Goal: Transaction & Acquisition: Purchase product/service

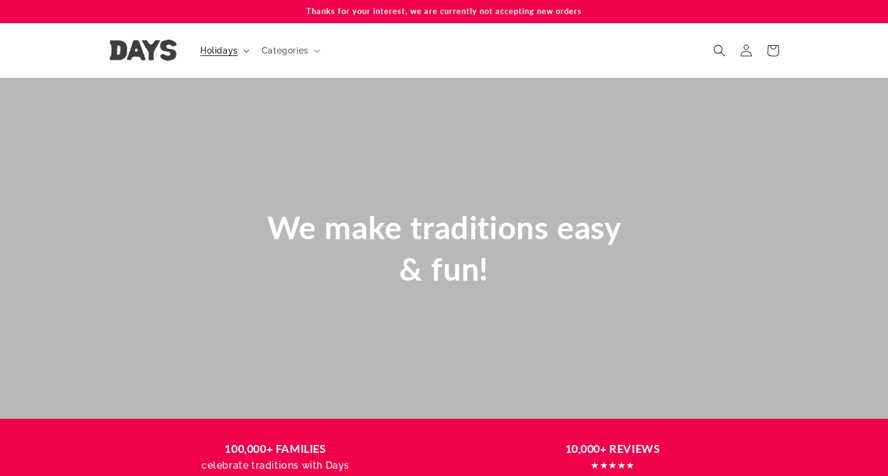
click at [214, 58] on summary "Holidays" at bounding box center [223, 51] width 61 height 26
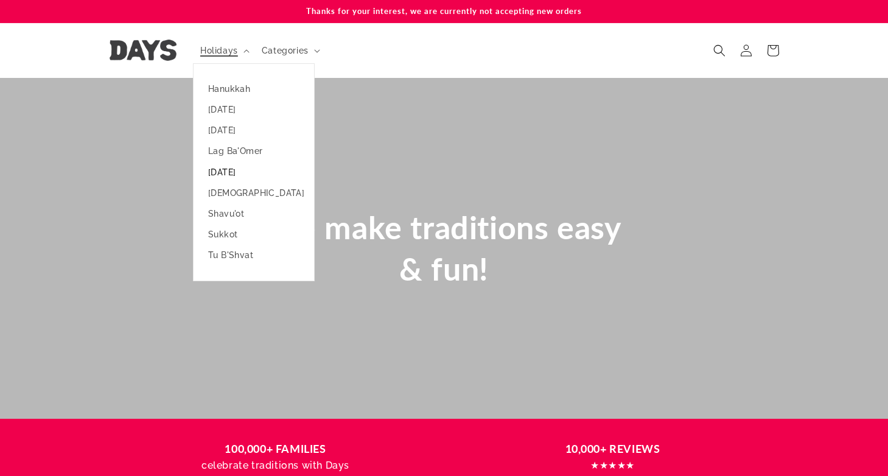
click at [216, 173] on link "[DATE]" at bounding box center [253, 172] width 120 height 21
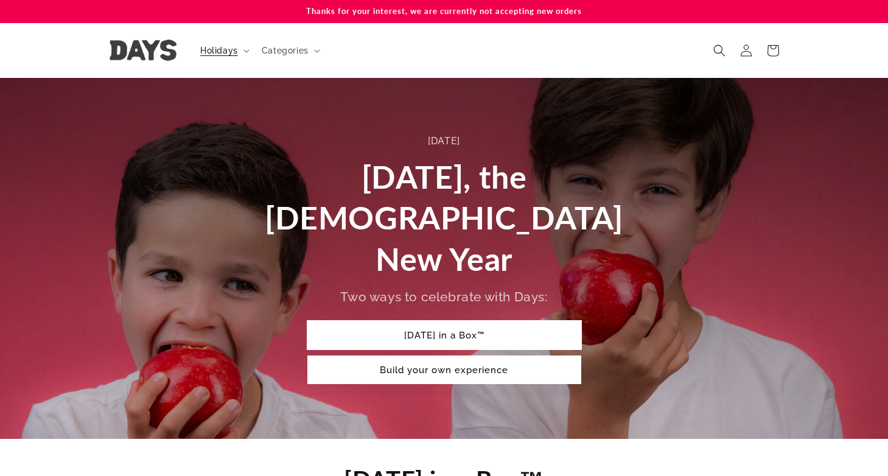
click at [414, 321] on link "[DATE] in a Box™" at bounding box center [444, 335] width 274 height 29
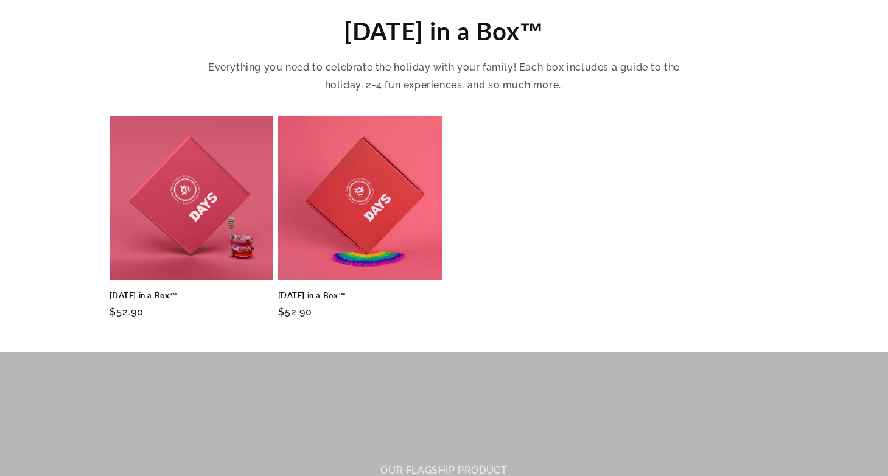
scroll to position [448, 0]
click at [356, 290] on link "[DATE] in a Box™" at bounding box center [360, 295] width 164 height 10
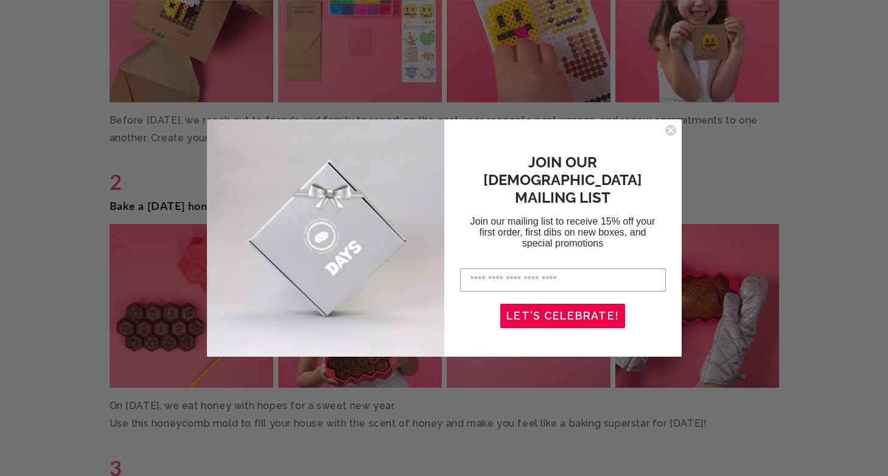
scroll to position [1614, 0]
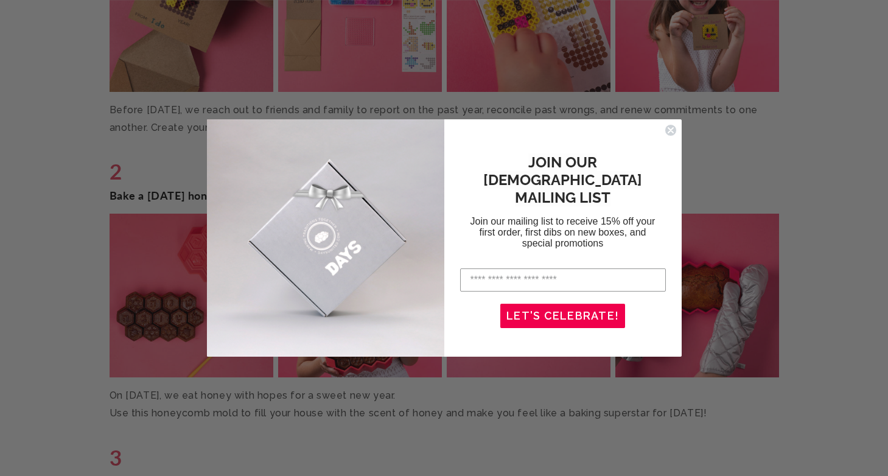
click at [672, 128] on icon "Close dialog" at bounding box center [670, 130] width 5 height 5
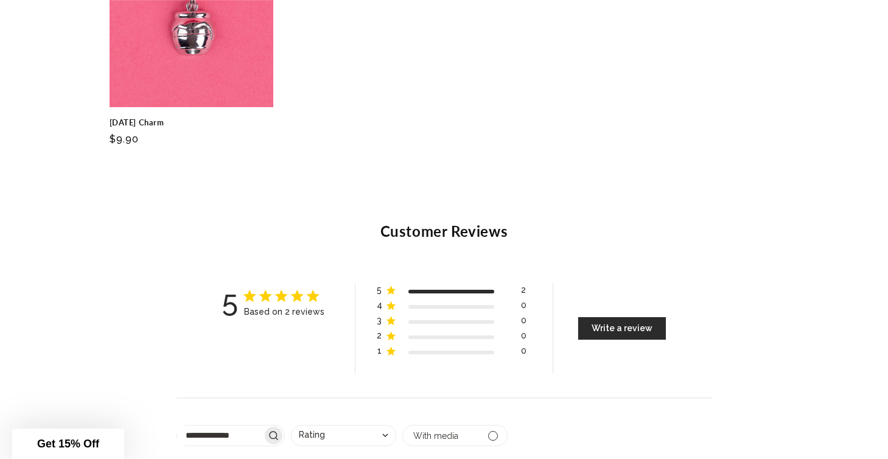
scroll to position [3251, 0]
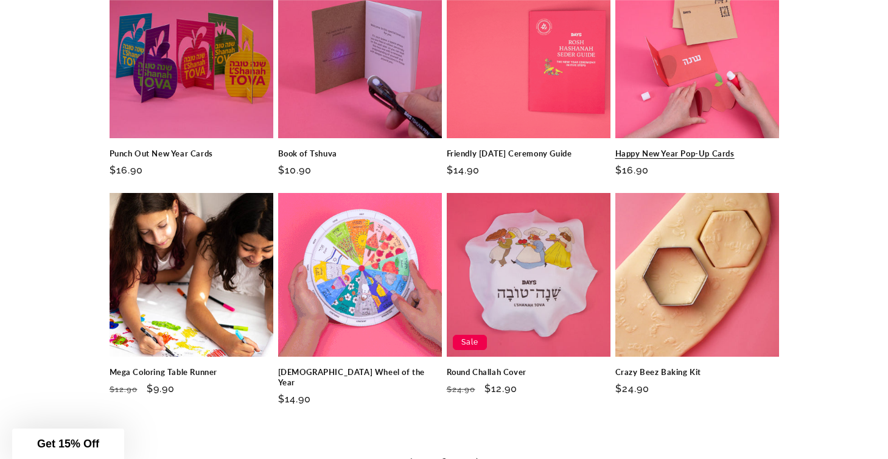
scroll to position [1735, 0]
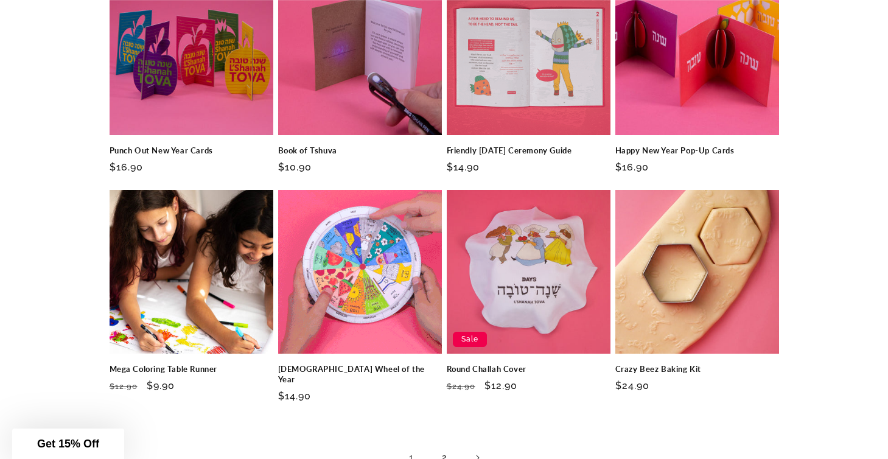
click at [446, 444] on link "2" at bounding box center [444, 457] width 27 height 27
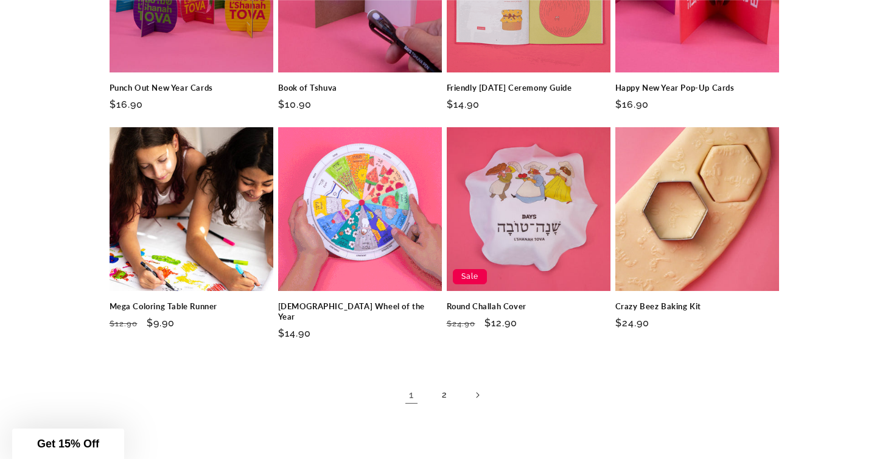
scroll to position [1817, 0]
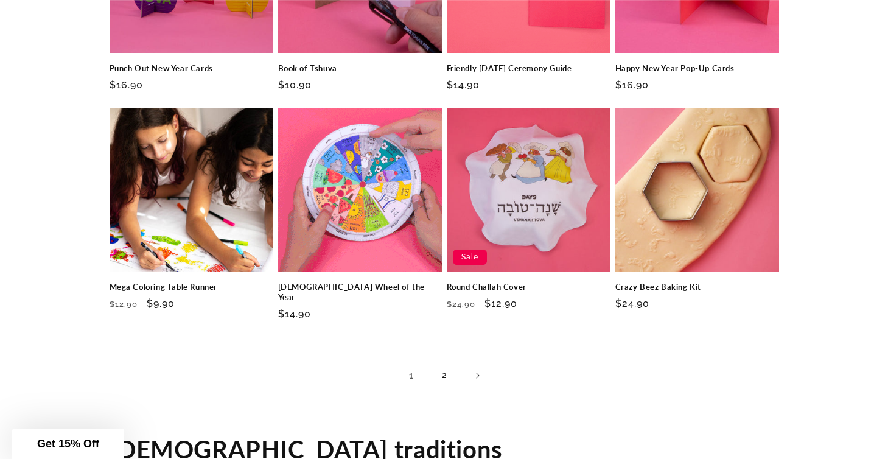
click at [444, 362] on link "2" at bounding box center [444, 375] width 27 height 27
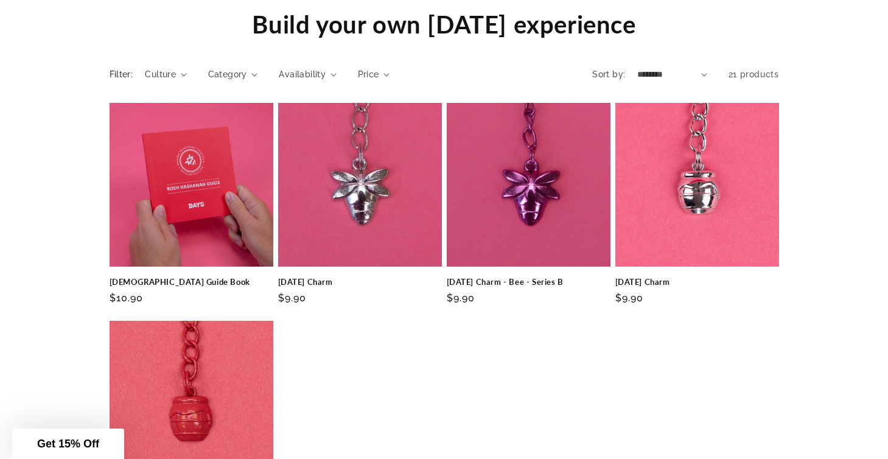
scroll to position [1178, 0]
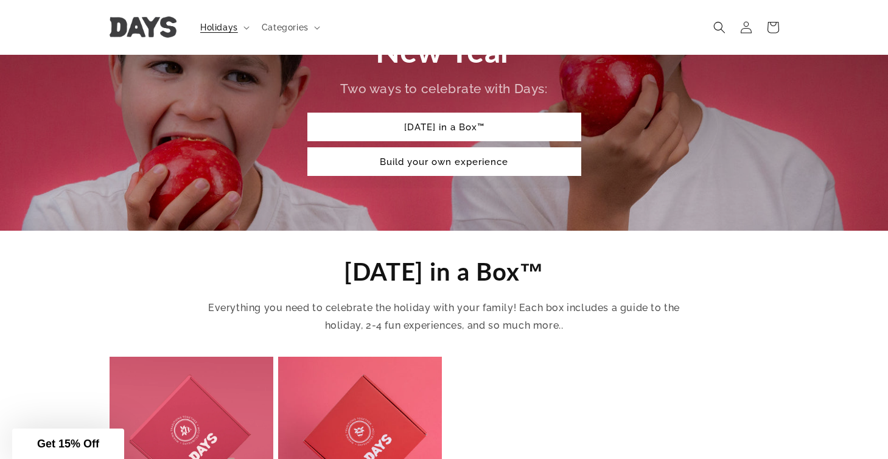
scroll to position [203, 0]
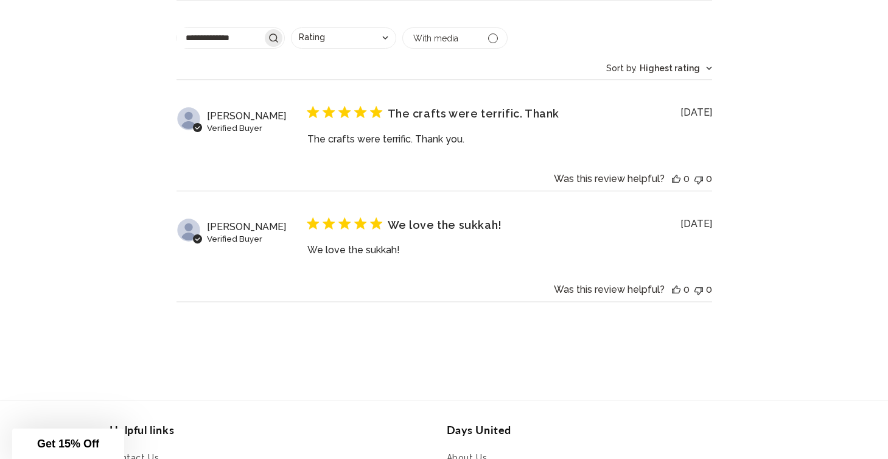
scroll to position [3661, 0]
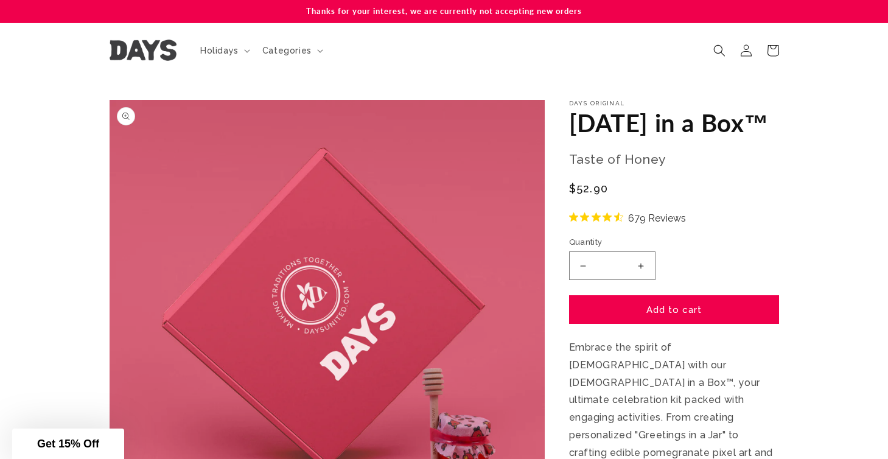
drag, startPoint x: 664, startPoint y: 168, endPoint x: 535, endPoint y: 134, distance: 132.8
copy div "Open media 2 in modal Open media 3 in modal Open media 4 in modal Open media 5 …"
click at [692, 171] on p "Taste of Honey" at bounding box center [674, 159] width 210 height 23
drag, startPoint x: 630, startPoint y: 154, endPoint x: 571, endPoint y: 120, distance: 68.1
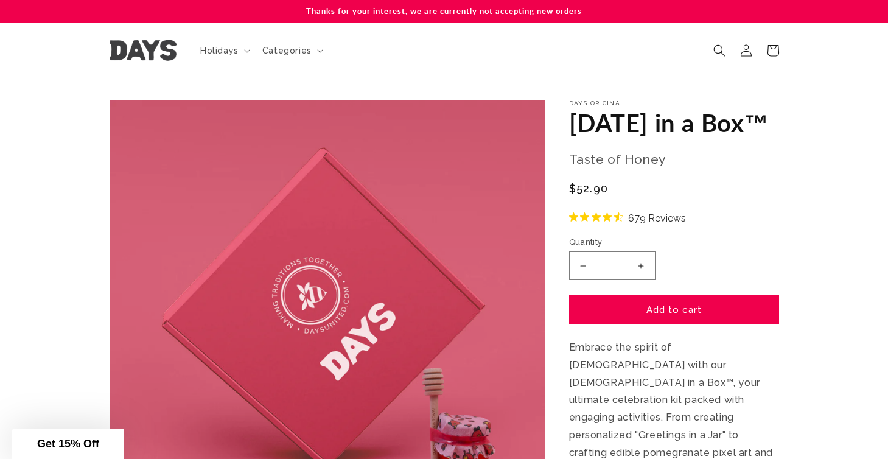
click at [571, 120] on h1 "[DATE] in a Box™" at bounding box center [674, 123] width 210 height 32
copy h1 "Rosh Hashanah in a Box"
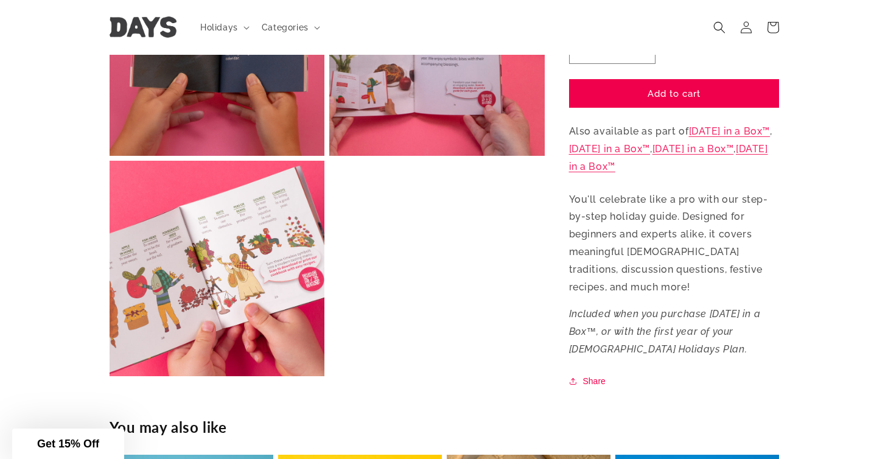
scroll to position [563, 0]
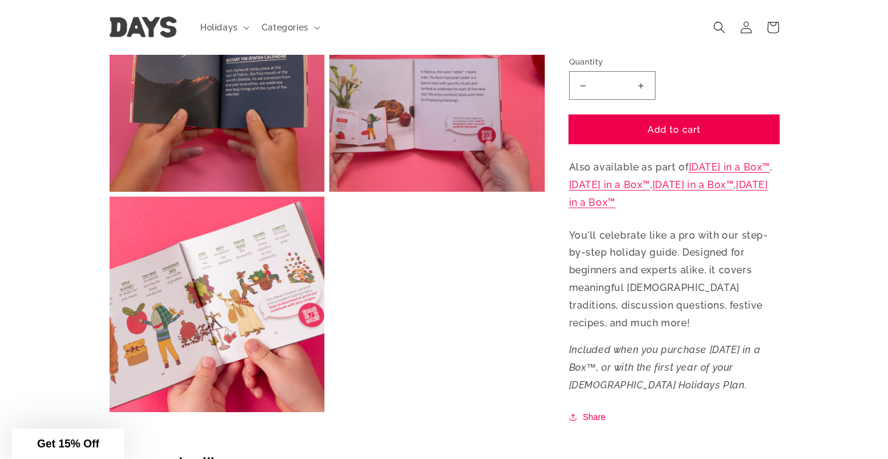
click at [650, 119] on button "Add to cart" at bounding box center [674, 129] width 210 height 29
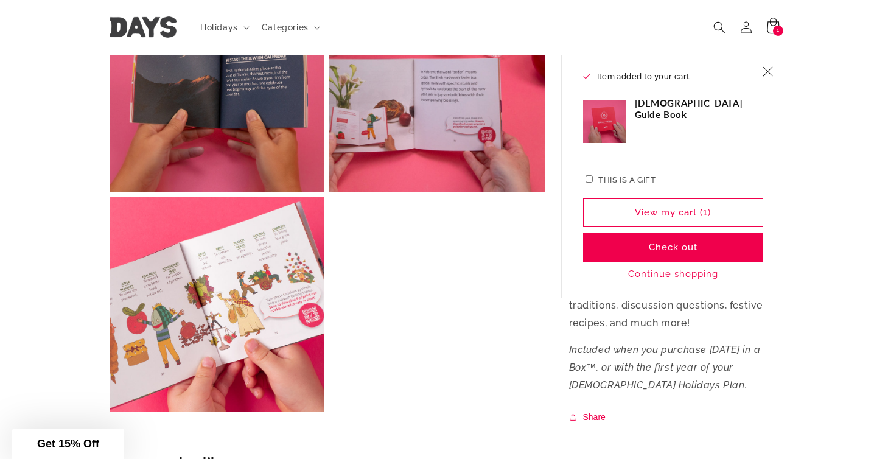
click at [769, 33] on icon at bounding box center [773, 26] width 12 height 16
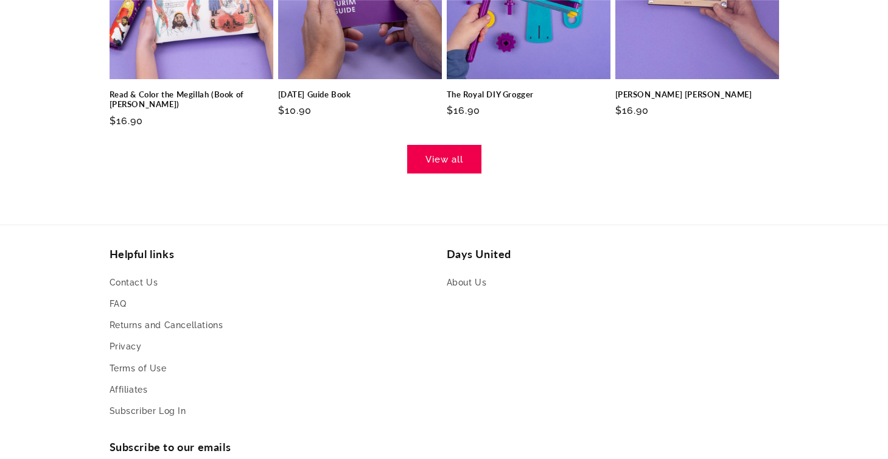
scroll to position [682, 0]
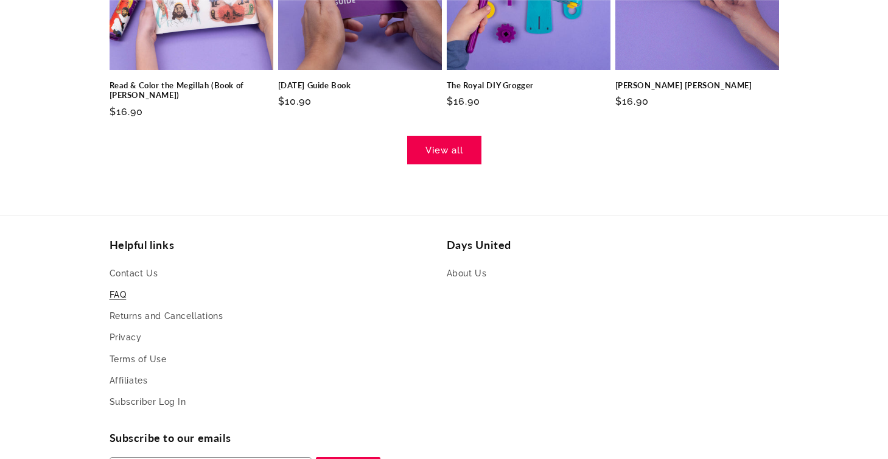
click at [120, 284] on link "FAQ" at bounding box center [118, 294] width 17 height 21
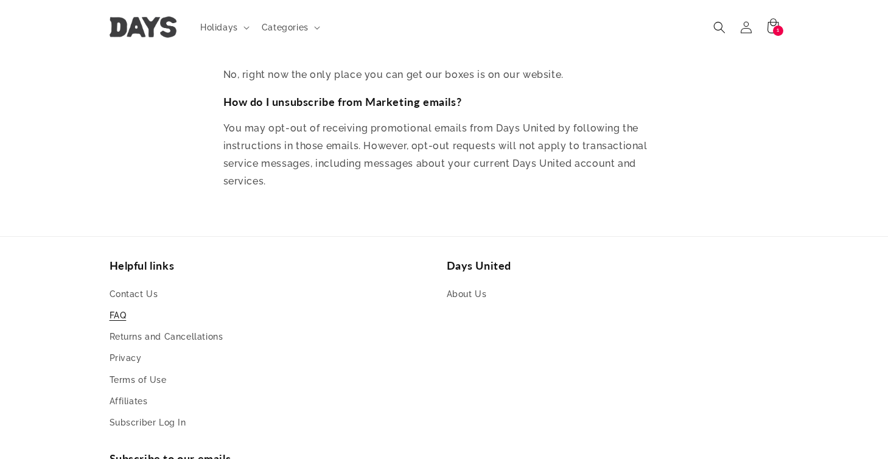
scroll to position [5334, 0]
click at [468, 287] on link "About Us" at bounding box center [467, 296] width 40 height 18
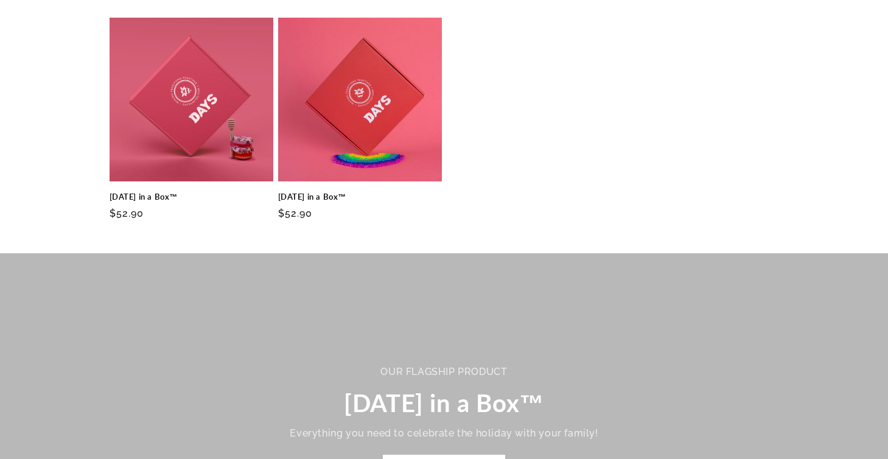
scroll to position [647, 0]
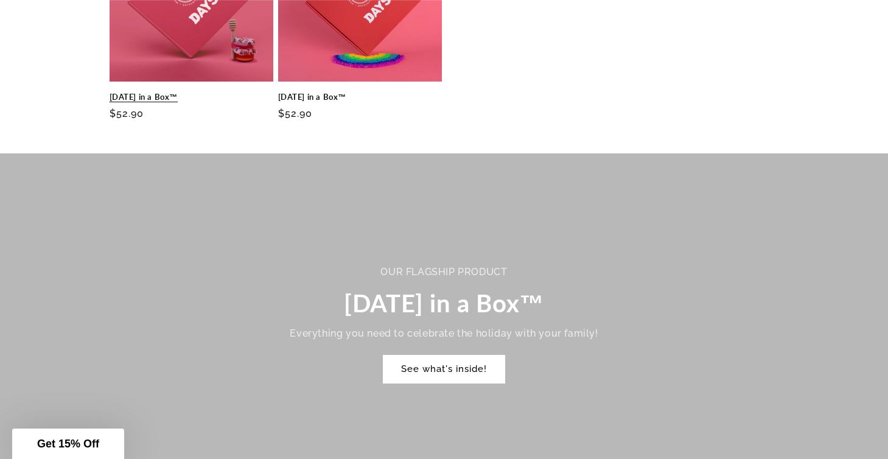
click at [221, 92] on link "[DATE] in a Box™" at bounding box center [192, 97] width 164 height 10
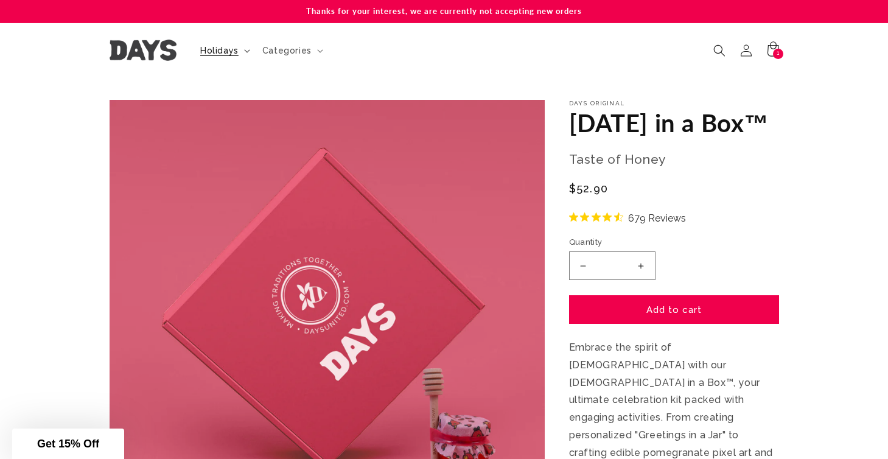
click at [220, 47] on span "Holidays" at bounding box center [219, 50] width 38 height 11
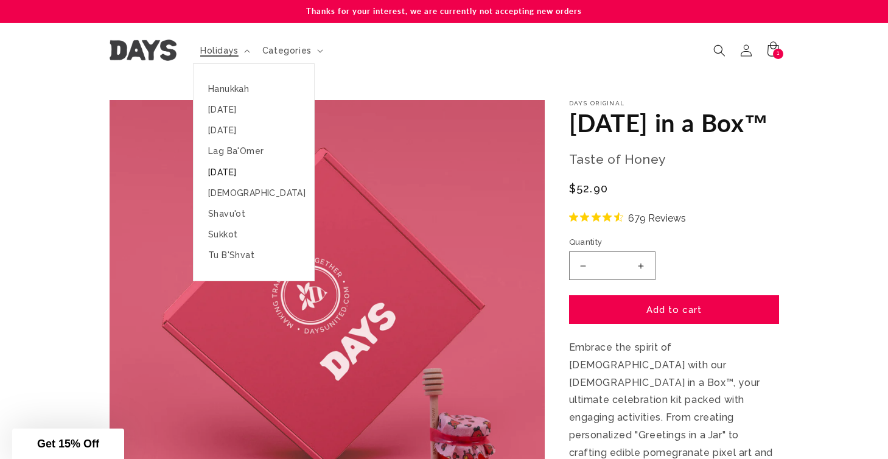
click at [220, 172] on link "[DATE]" at bounding box center [253, 172] width 120 height 21
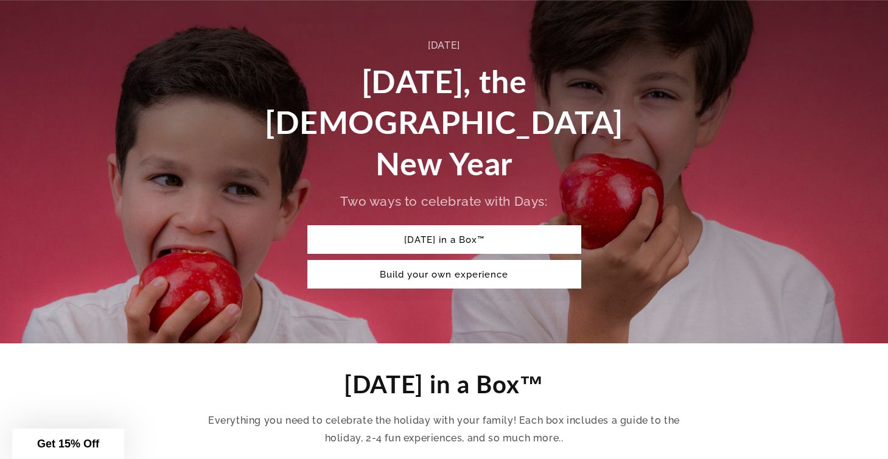
scroll to position [96, 0]
click at [492, 260] on link "Build your own experience" at bounding box center [444, 274] width 274 height 29
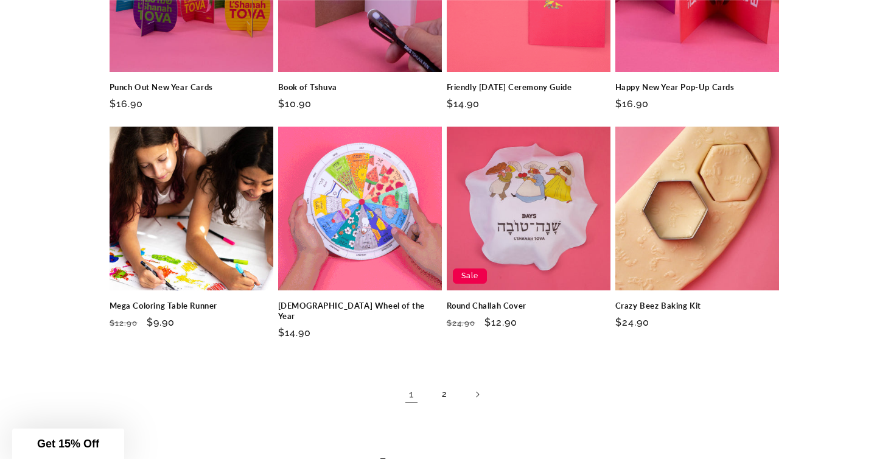
scroll to position [1798, 0]
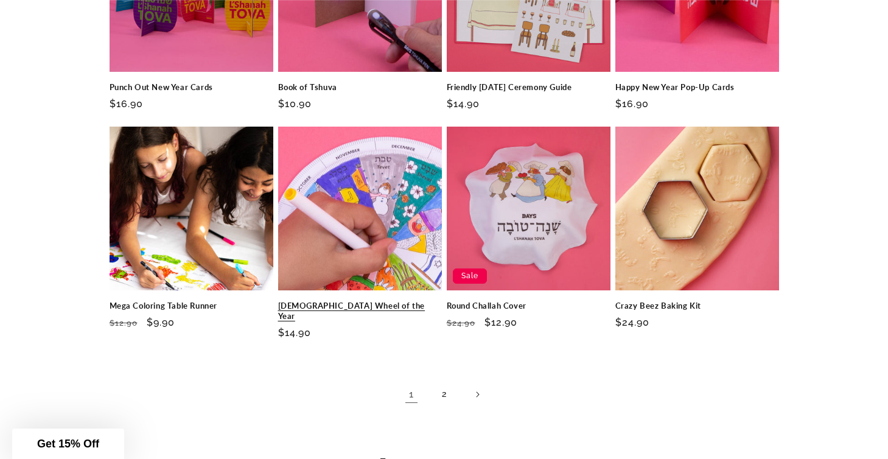
click at [392, 301] on link "[DEMOGRAPHIC_DATA] Wheel of the Year" at bounding box center [360, 311] width 164 height 21
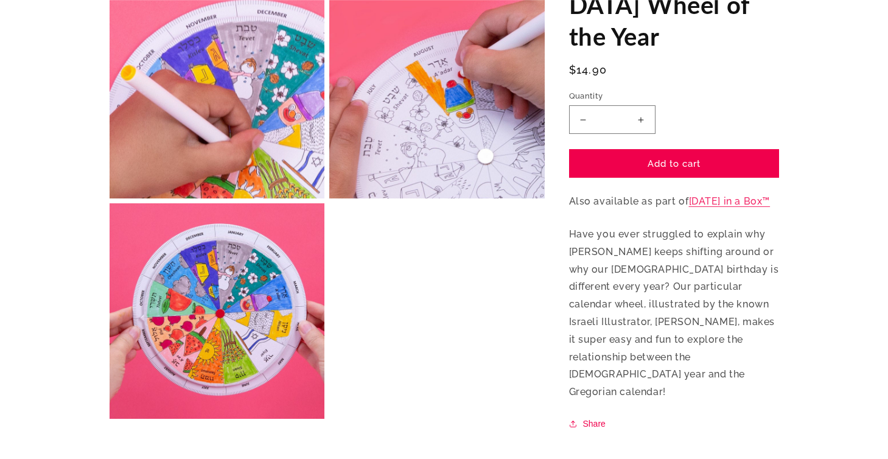
scroll to position [557, 0]
